Goal: Task Accomplishment & Management: Complete application form

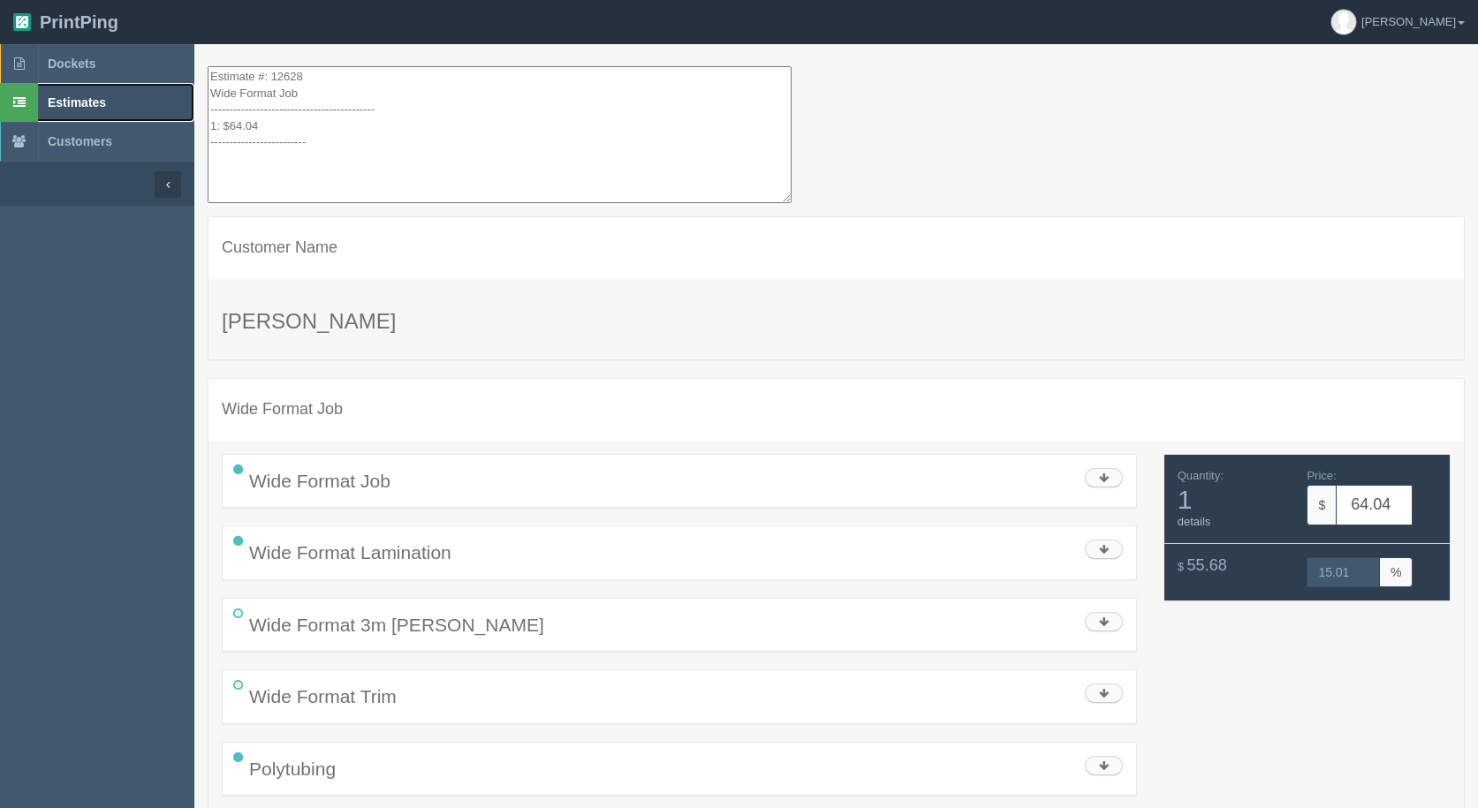
click at [94, 107] on span "Estimates" at bounding box center [77, 102] width 58 height 14
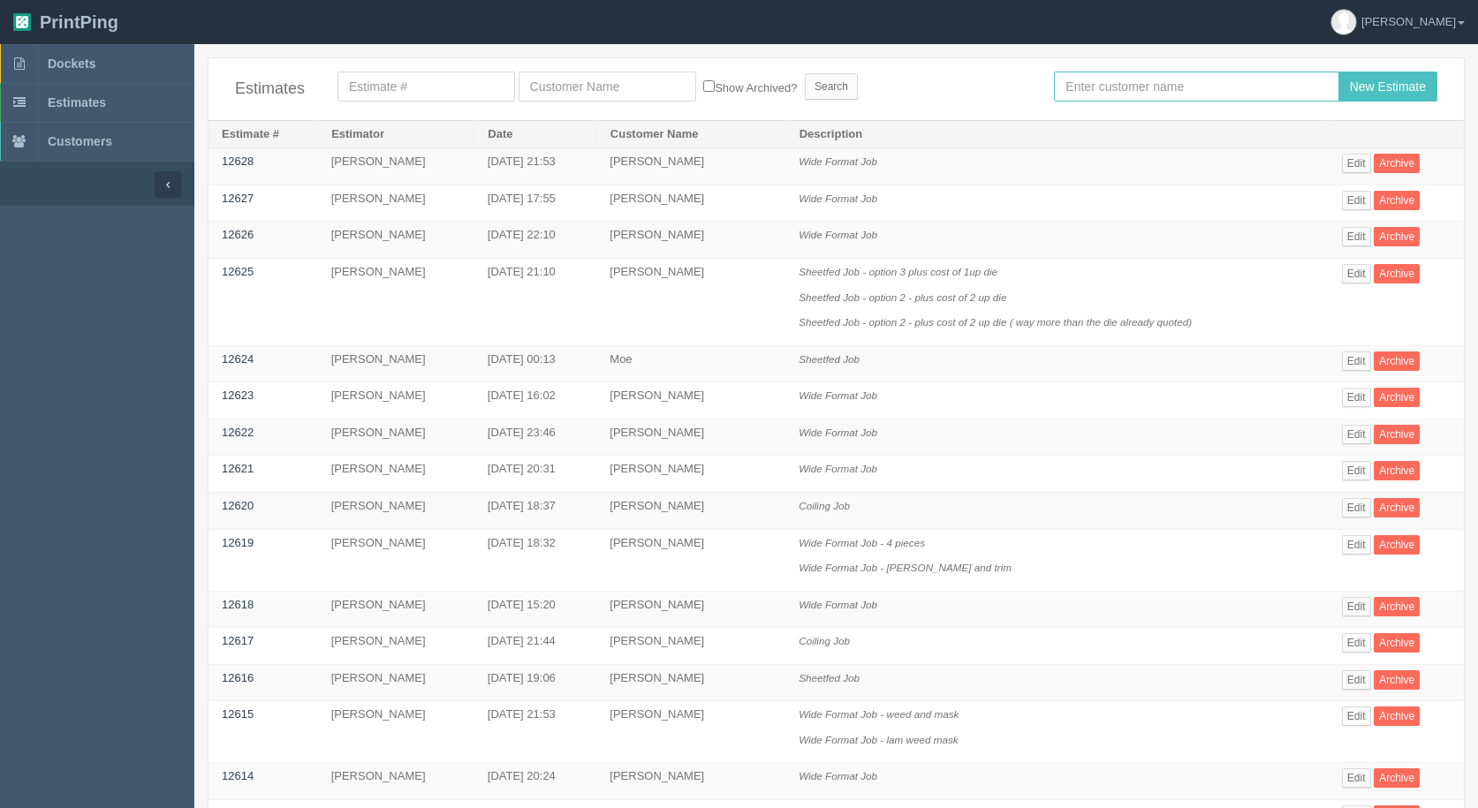
click at [1069, 87] on input "text" at bounding box center [1196, 87] width 284 height 30
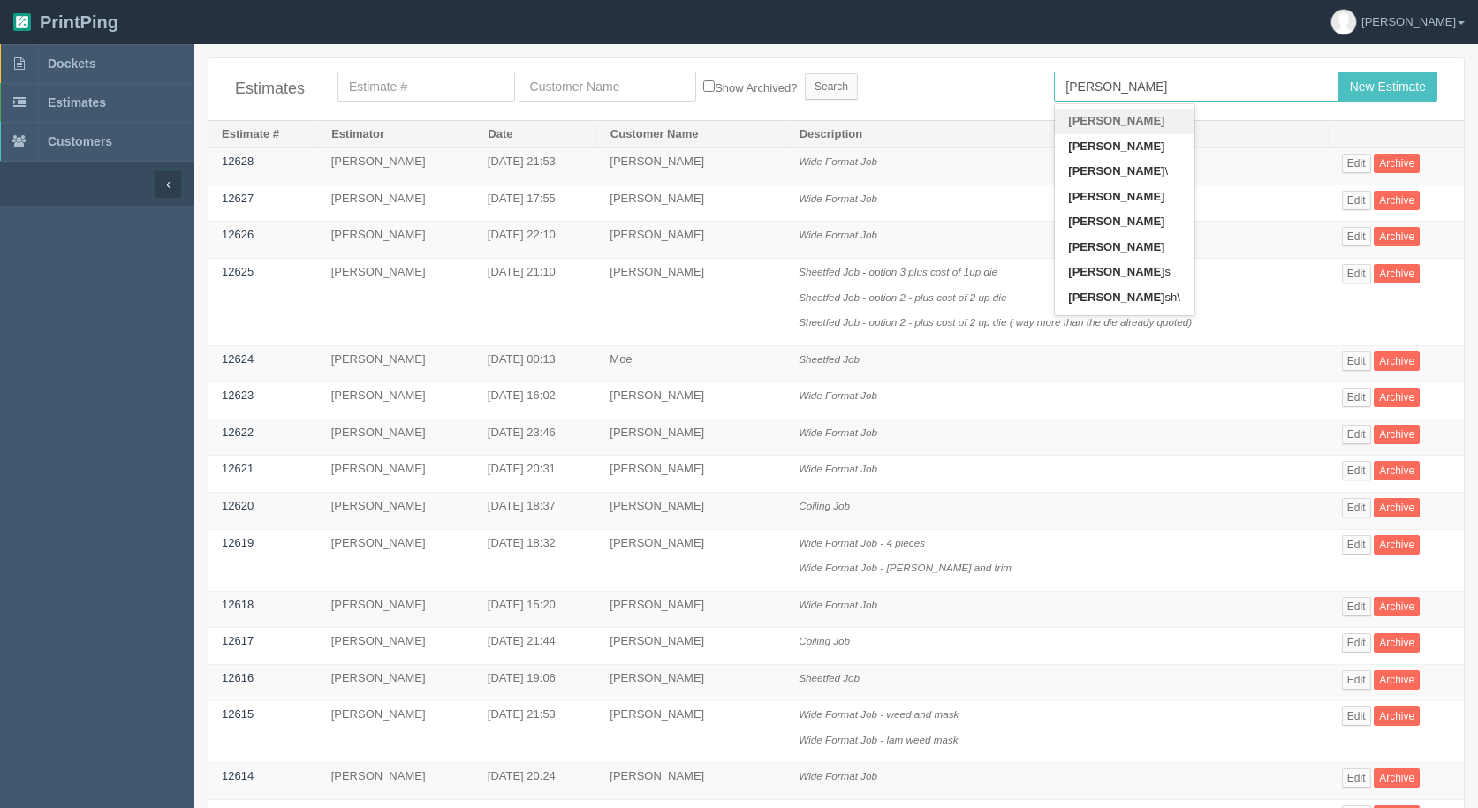
type input "[PERSON_NAME]"
click at [1338, 72] on input "New Estimate" at bounding box center [1387, 87] width 99 height 30
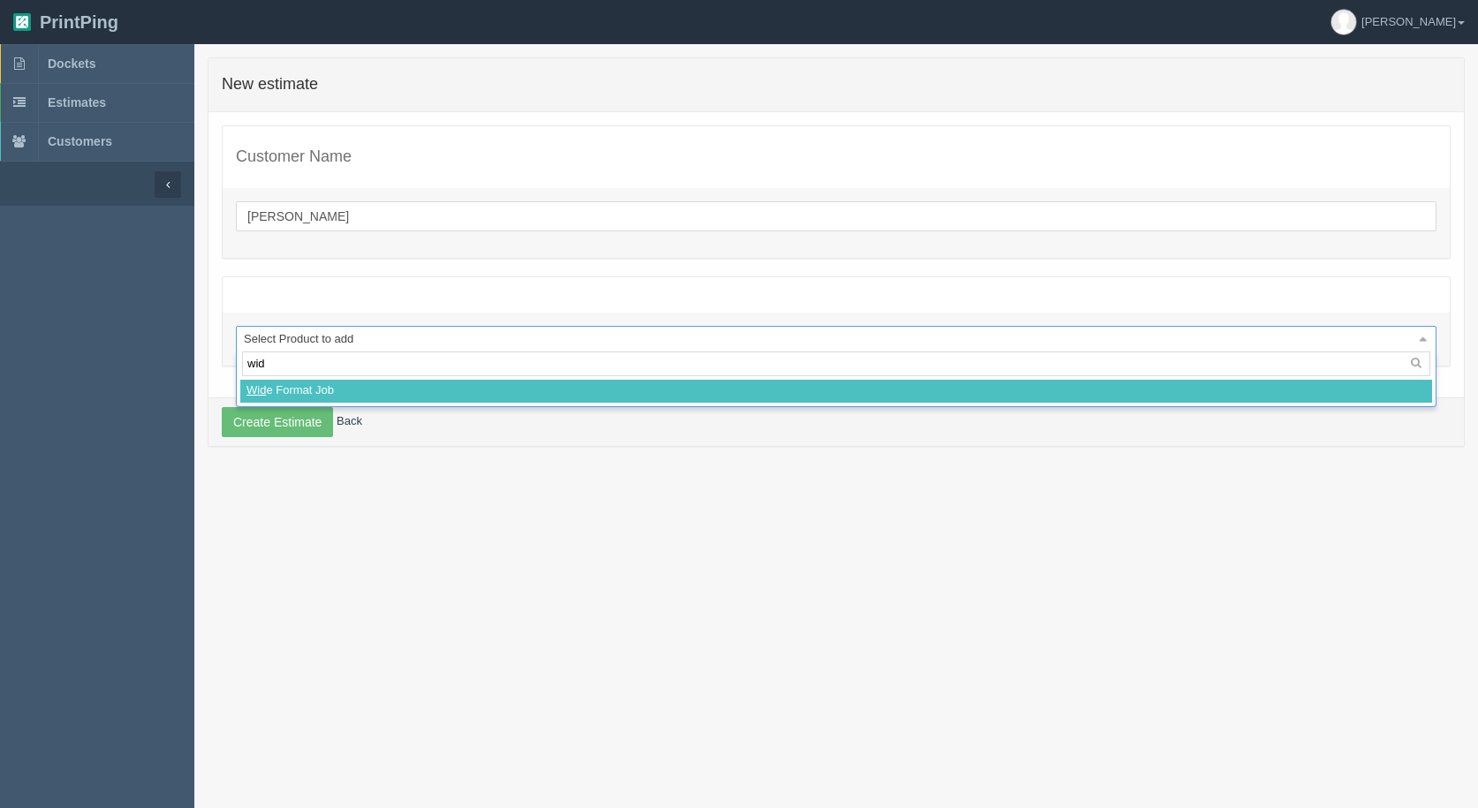
type input "wide"
select select
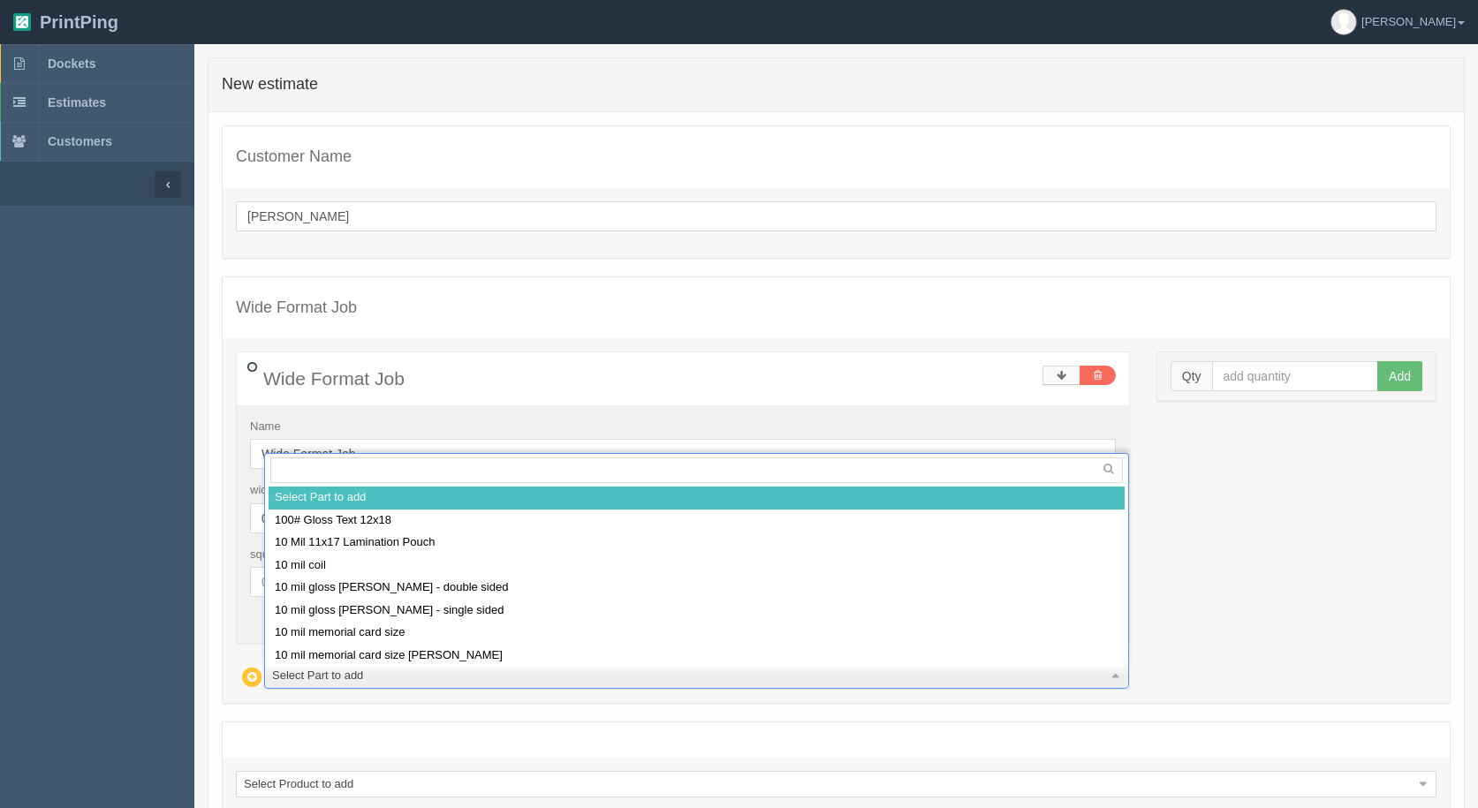
type input "n"
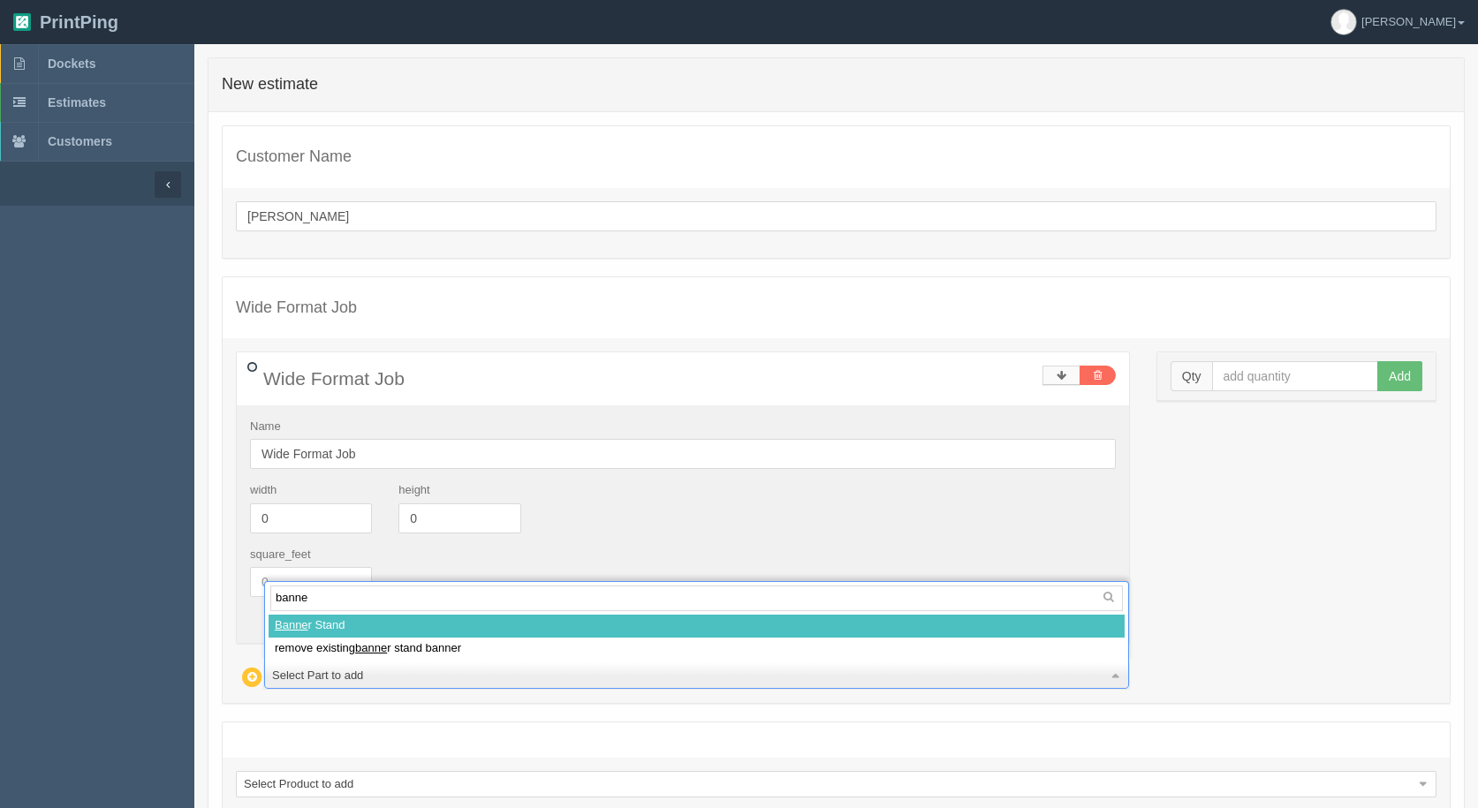
type input "banner"
select select
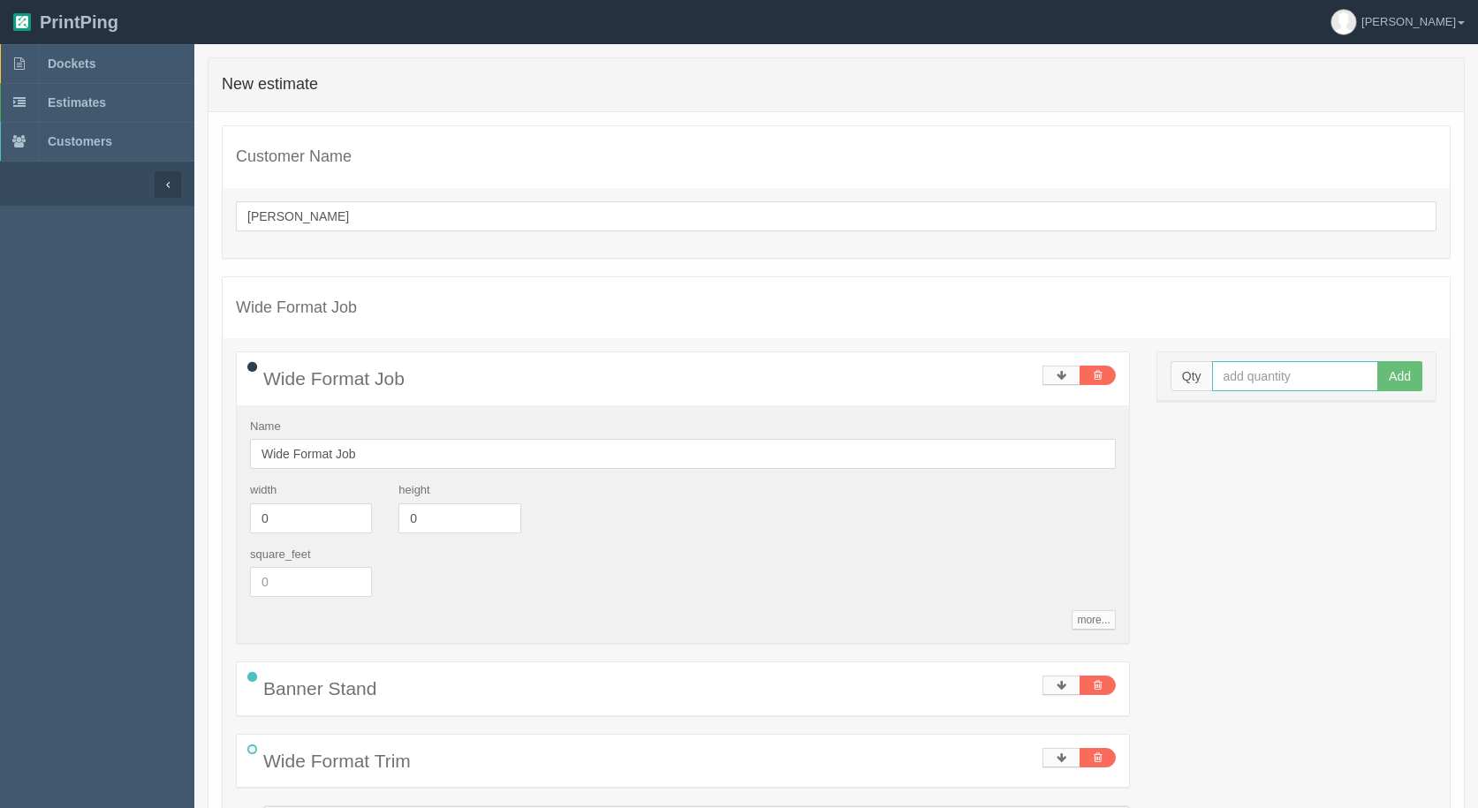
click at [1325, 376] on input "text" at bounding box center [1295, 376] width 167 height 30
type input "1"
click at [1377, 361] on button "Add" at bounding box center [1399, 376] width 45 height 30
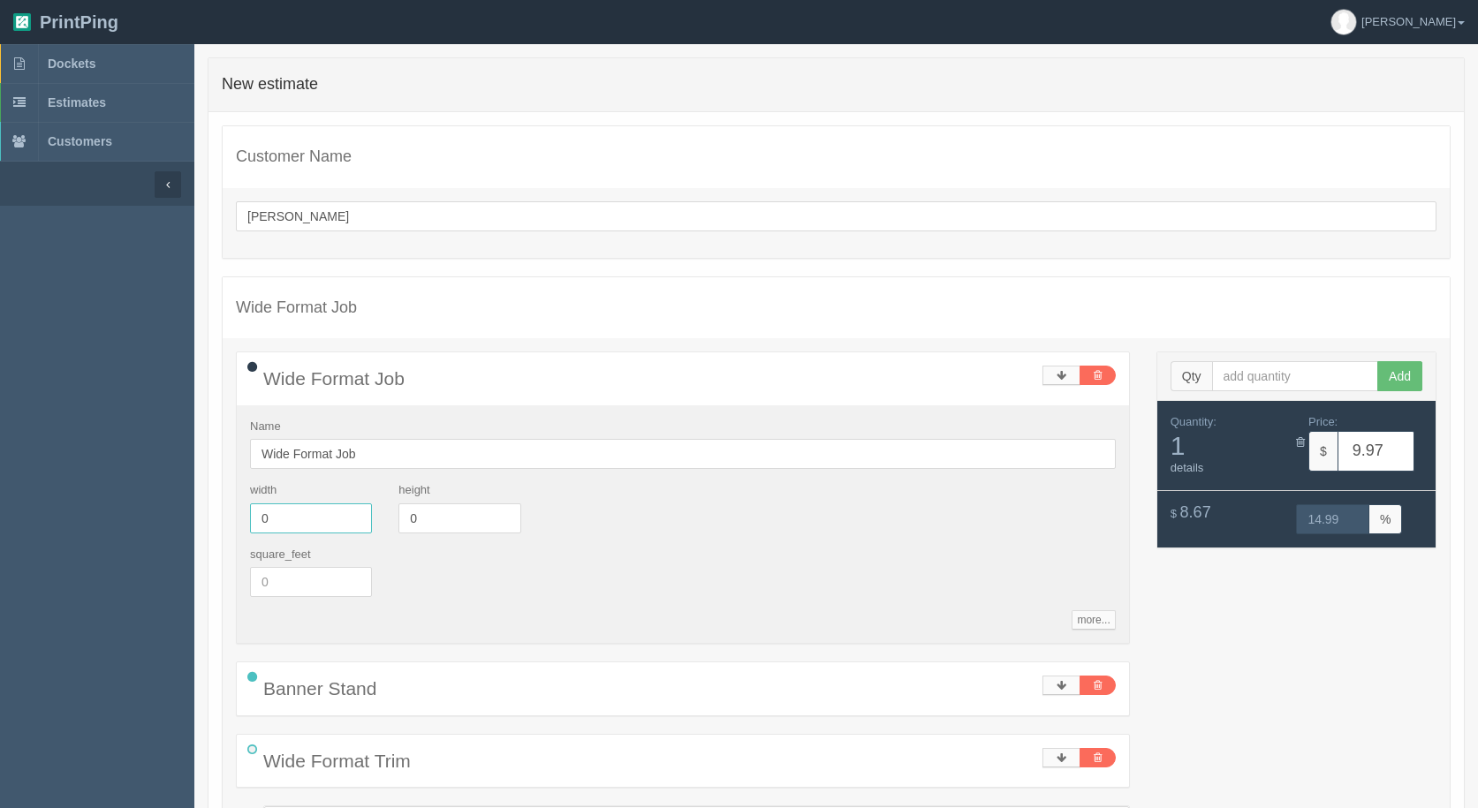
drag, startPoint x: 335, startPoint y: 530, endPoint x: 119, endPoint y: 511, distance: 216.3
click at [119, 511] on section "Dockets Estimates Customers" at bounding box center [739, 569] width 1478 height 1051
type input "60"
type input "80"
type input "26.58"
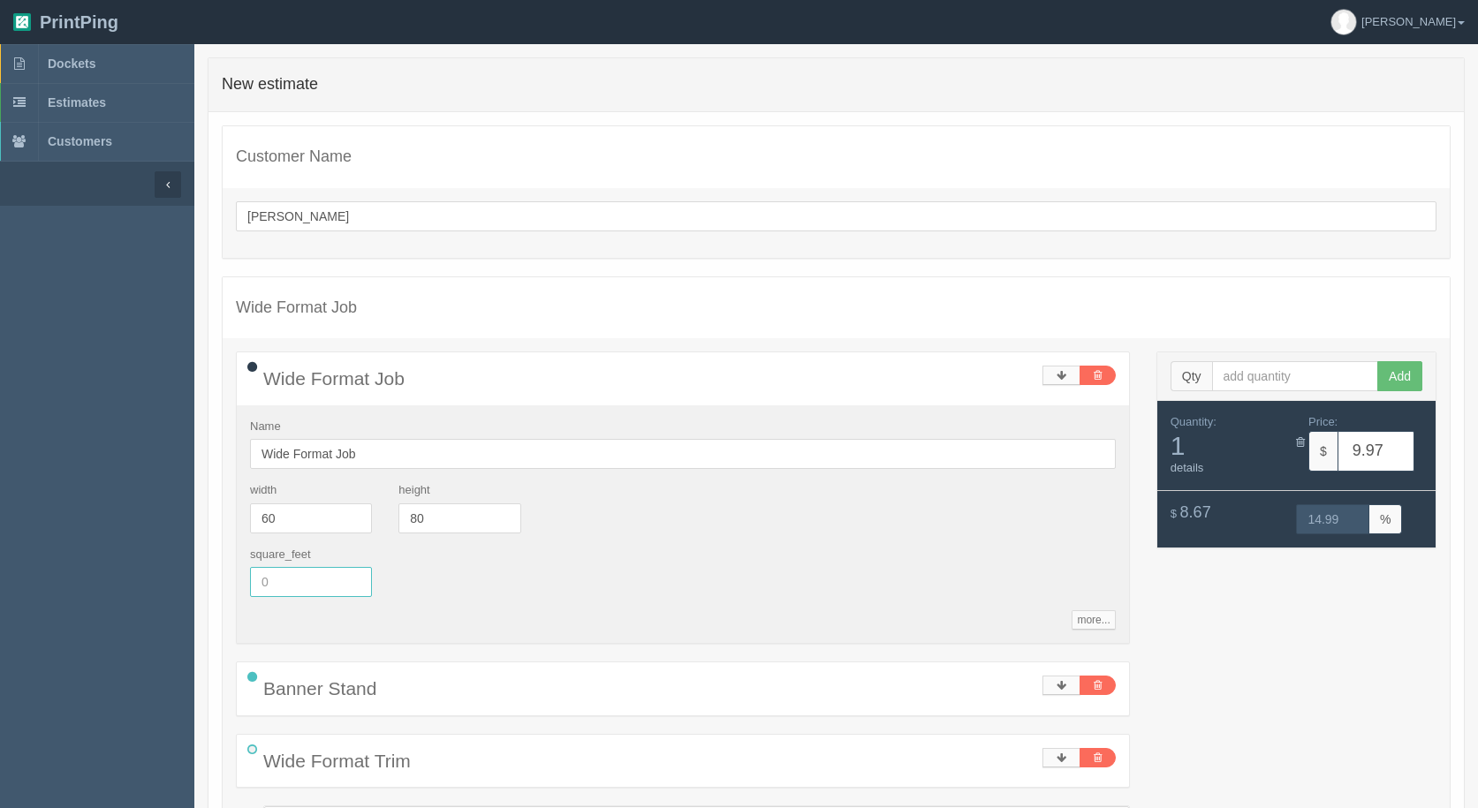
type input "15.02"
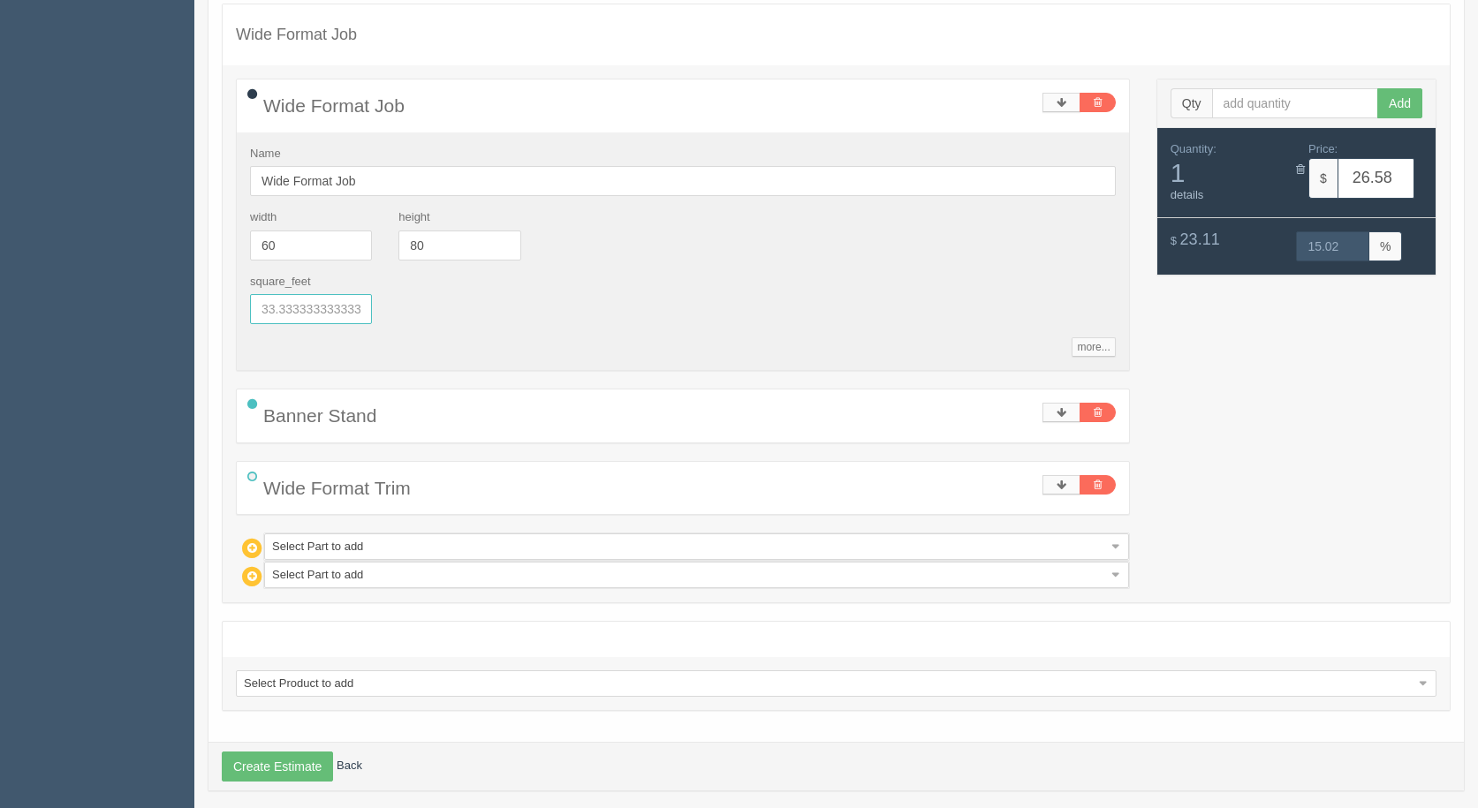
scroll to position [287, 0]
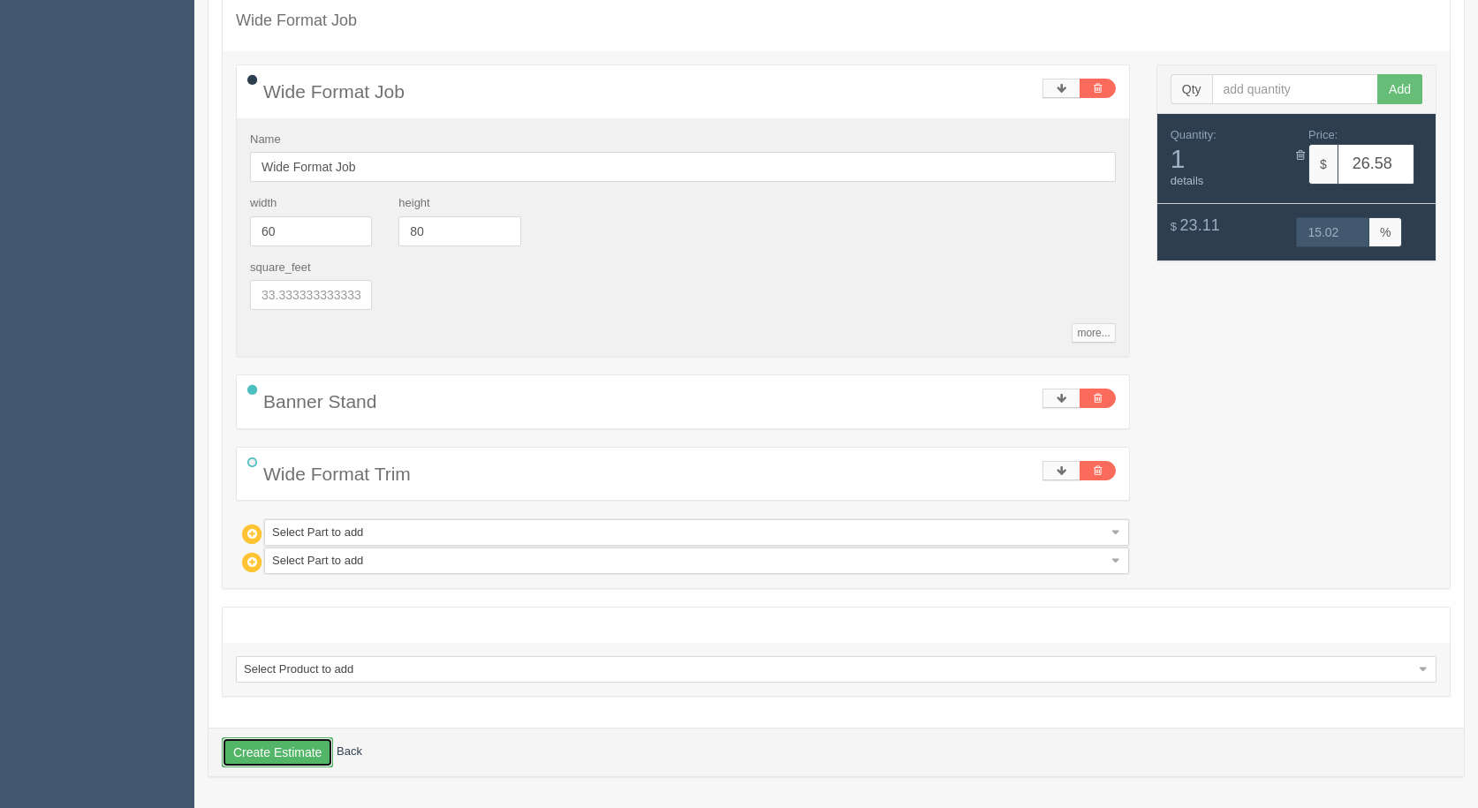
click at [306, 754] on button "Create Estimate" at bounding box center [277, 753] width 111 height 30
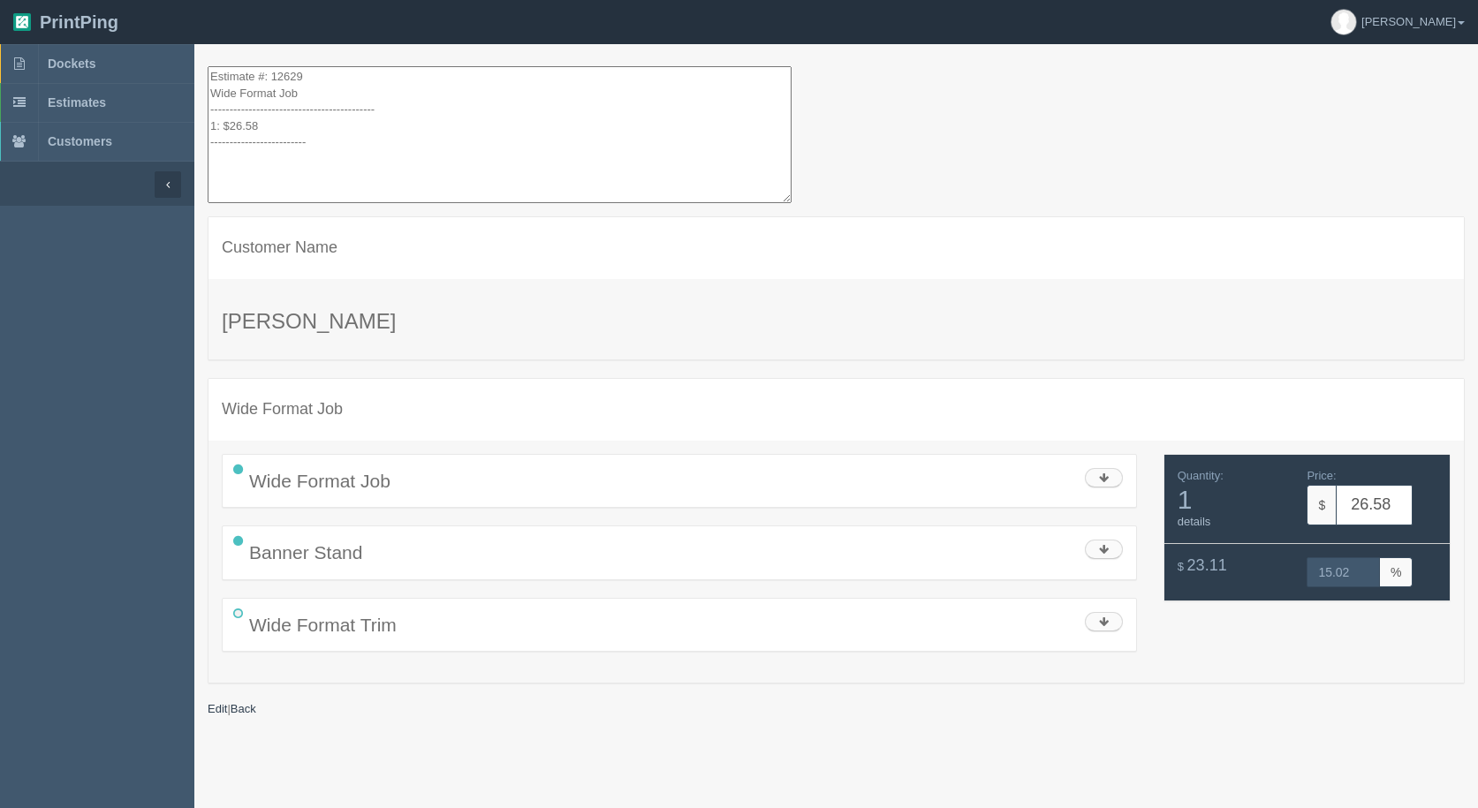
drag, startPoint x: 351, startPoint y: 180, endPoint x: 218, endPoint y: 8, distance: 217.3
click at [219, 10] on section "PrintPing [PERSON_NAME] Administration Edit account ( [EMAIL_ADDRESS][DOMAIN_NA…" at bounding box center [739, 426] width 1478 height 852
click at [341, 140] on textarea "Estimate #: 12629 Wide Format Job ------------------------------------------- 1…" at bounding box center [500, 134] width 584 height 137
click at [333, 163] on textarea "Estimate #: 12629 Wide Format Job ------------------------------------------- 1…" at bounding box center [500, 134] width 584 height 137
click at [331, 162] on textarea "Estimate #: 12629 Wide Format Job ------------------------------------------- 1…" at bounding box center [500, 134] width 584 height 137
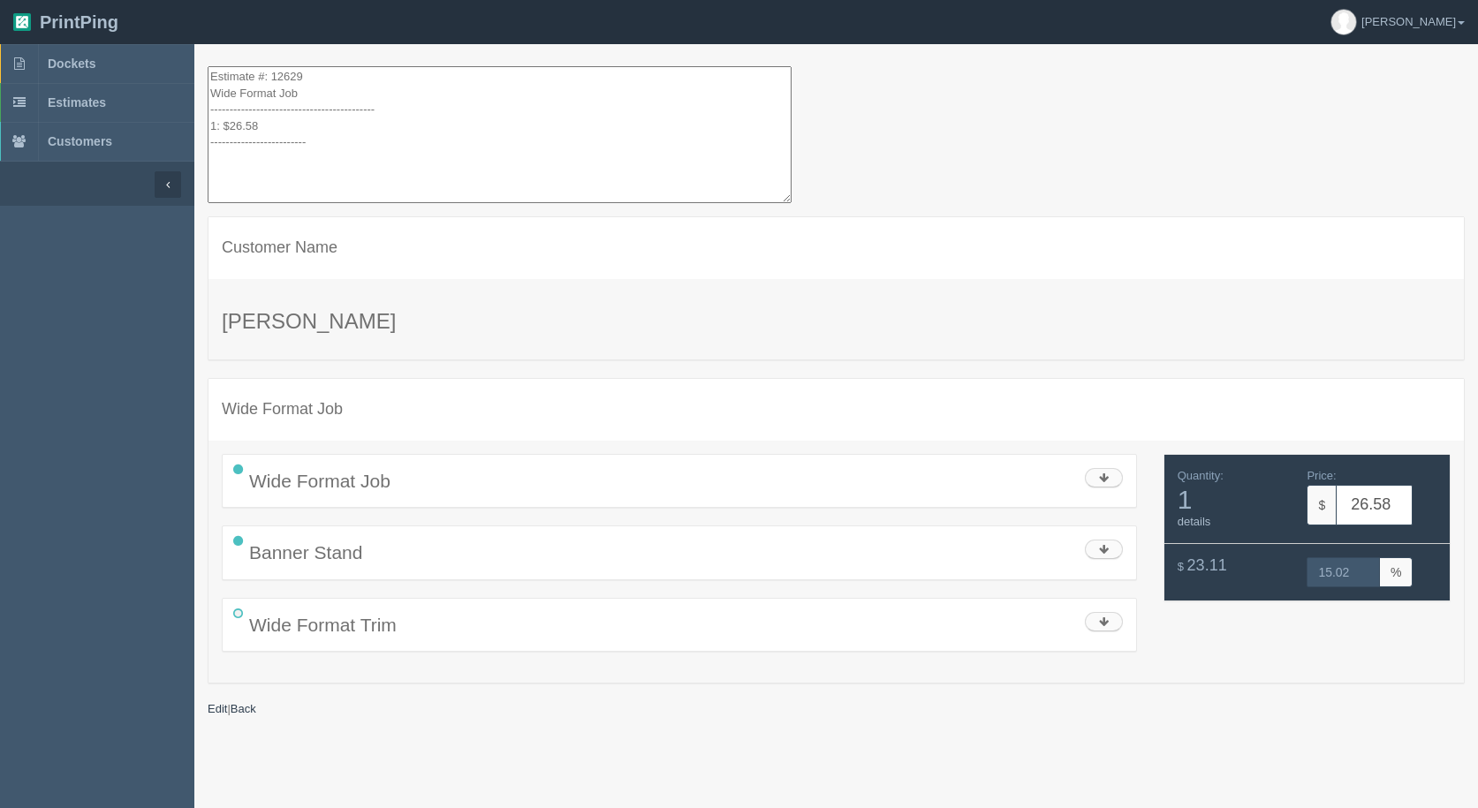
drag, startPoint x: 333, startPoint y: 158, endPoint x: 190, endPoint y: -29, distance: 235.7
click at [190, 0] on html "PrintPing [PERSON_NAME] Administration Edit account ( [EMAIL_ADDRESS][DOMAIN_NA…" at bounding box center [739, 426] width 1478 height 852
